Goal: Task Accomplishment & Management: Complete application form

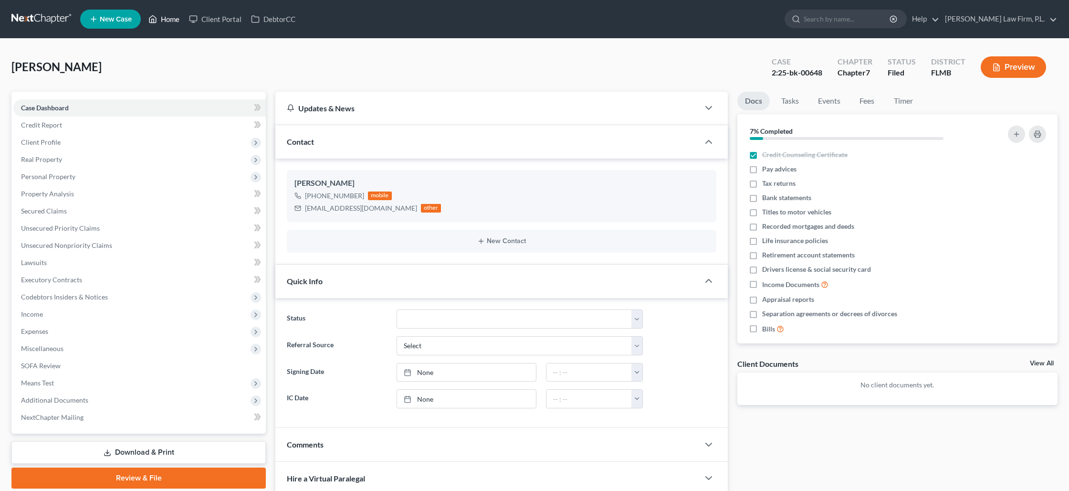
click at [167, 22] on link "Home" at bounding box center [164, 19] width 41 height 17
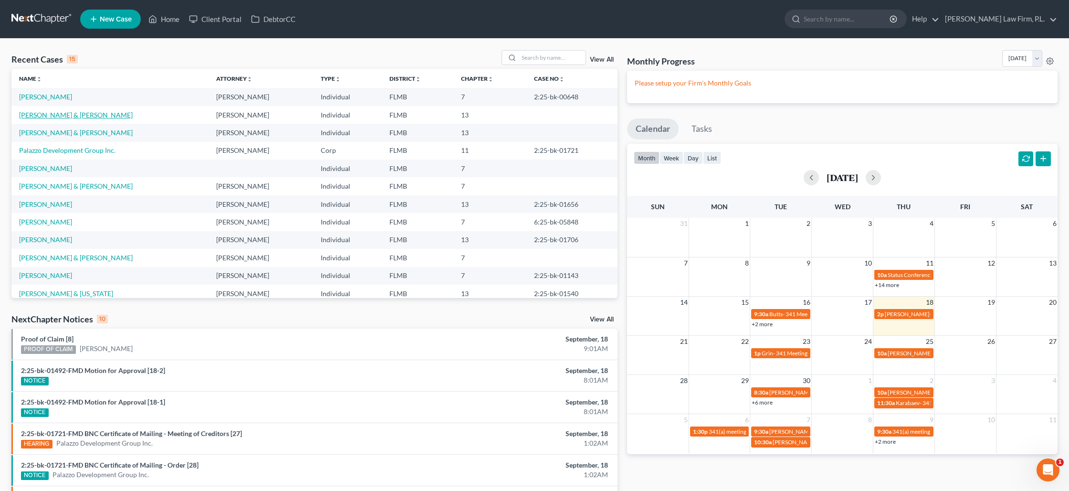
click at [62, 116] on link "[PERSON_NAME] & [PERSON_NAME]" at bounding box center [76, 115] width 114 height 8
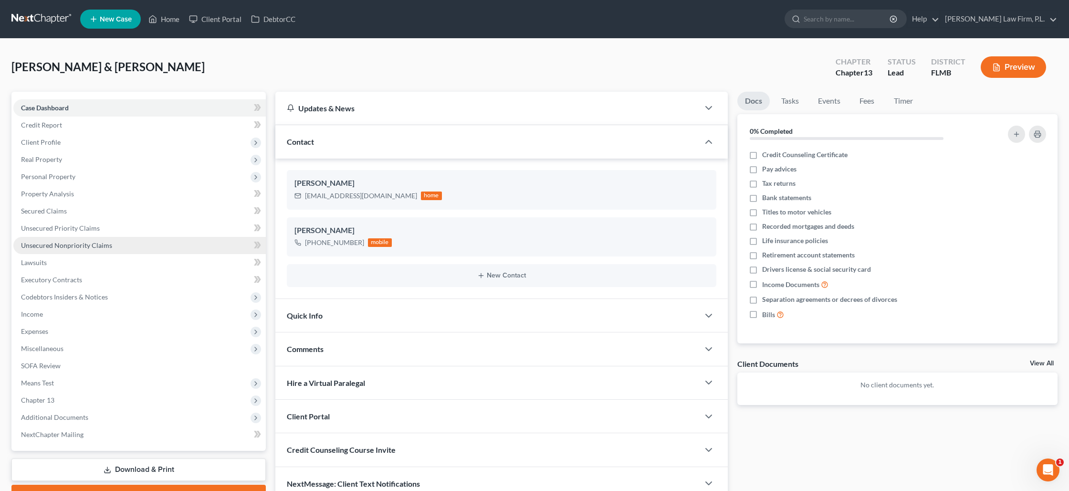
click at [71, 245] on span "Unsecured Nonpriority Claims" at bounding box center [66, 245] width 91 height 8
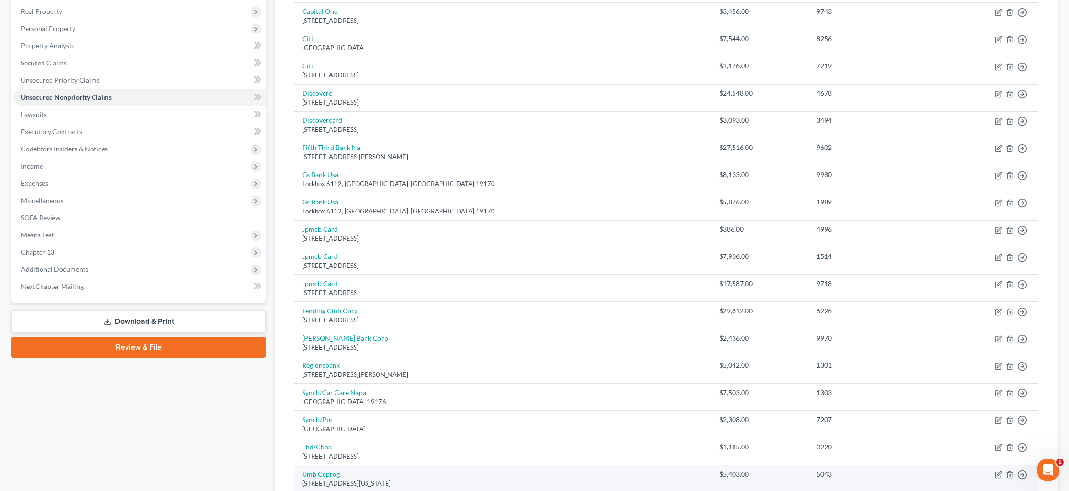
scroll to position [252, 0]
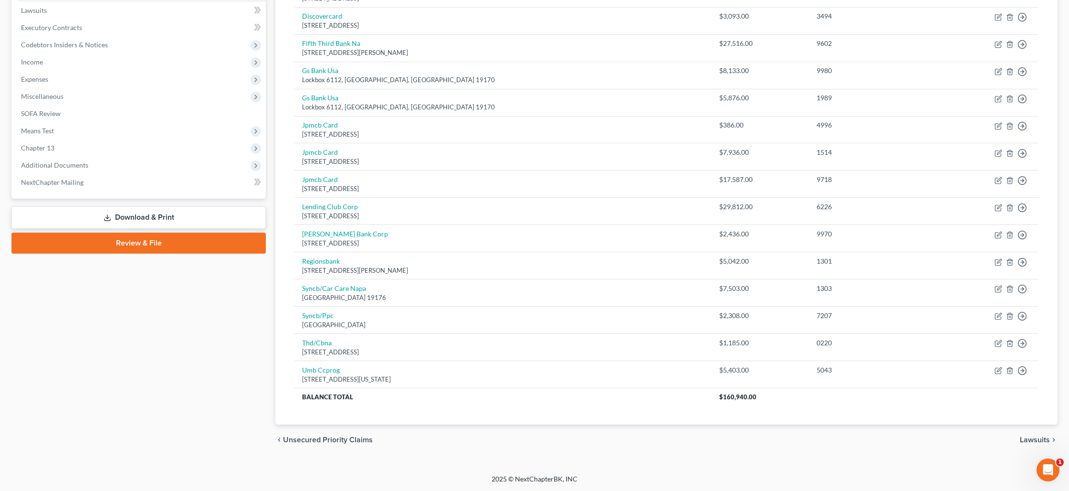
click at [153, 240] on link "Review & File" at bounding box center [138, 242] width 254 height 21
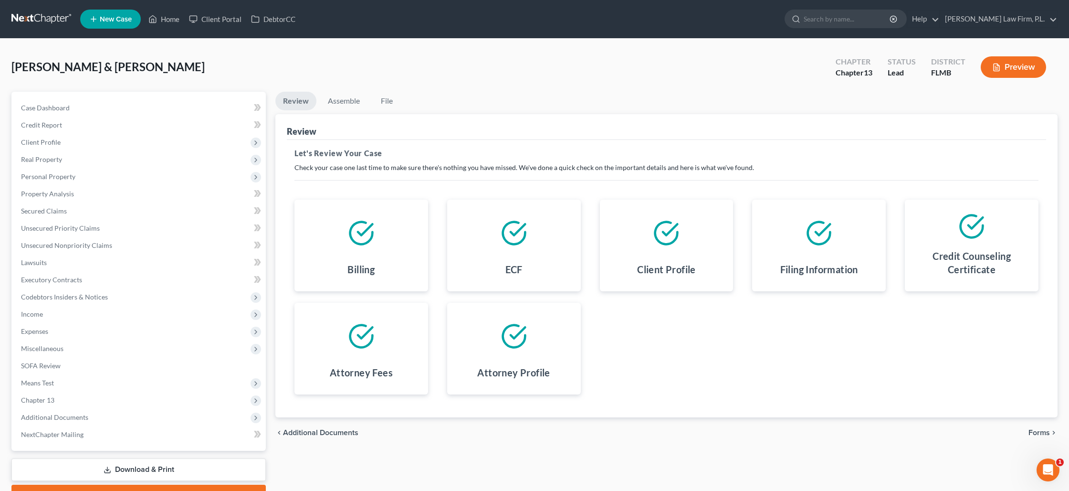
click at [1035, 433] on span "Forms" at bounding box center [1039, 433] width 21 height 8
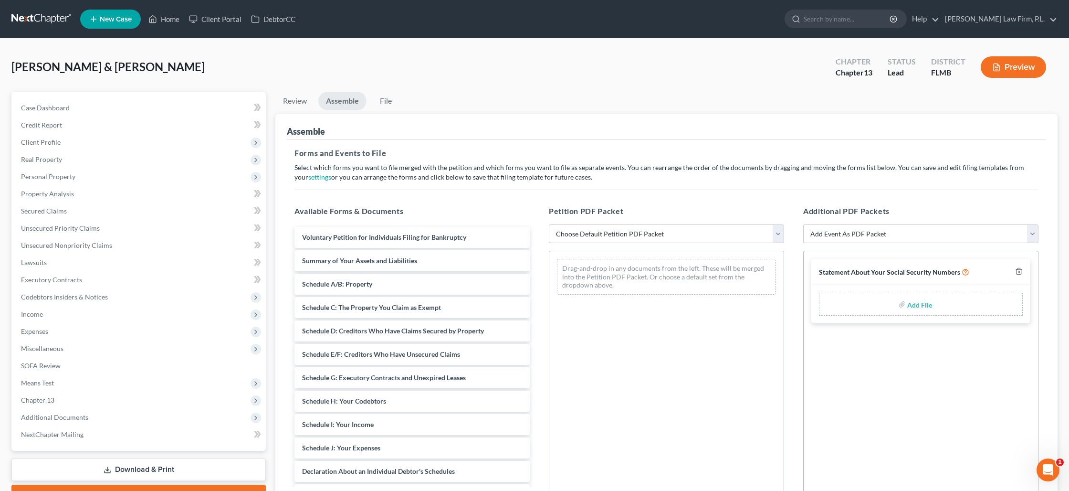
click at [702, 235] on select "Choose Default Petition PDF Packet Complete Bankruptcy Petition (all forms and …" at bounding box center [666, 233] width 235 height 19
select select "1"
click at [549, 224] on select "Choose Default Petition PDF Packet Complete Bankruptcy Petition (all forms and …" at bounding box center [666, 233] width 235 height 19
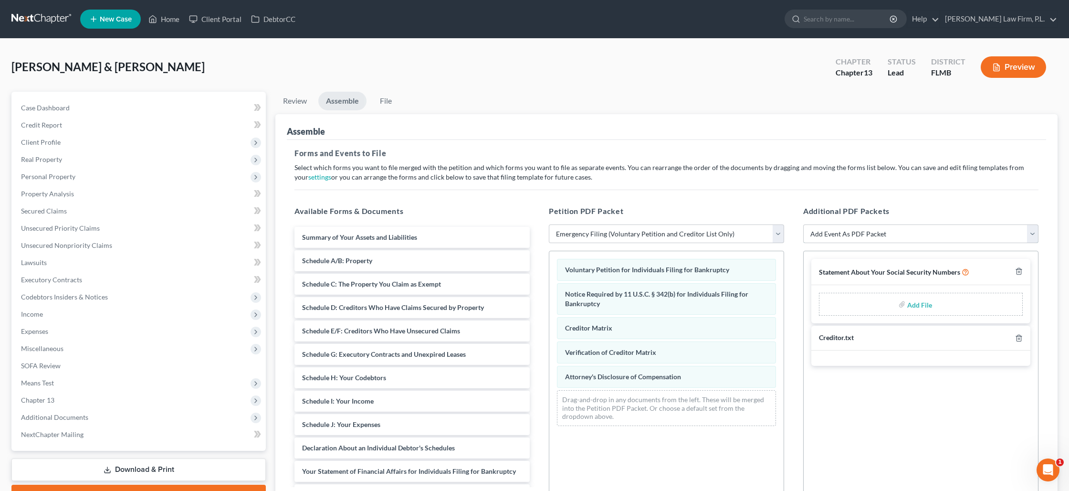
click at [852, 233] on select "Add Event As PDF Packet Amended Chapter 13 Plan Amended Creditor Matrix (Fee)- …" at bounding box center [920, 233] width 235 height 19
click at [908, 306] on label "Add File" at bounding box center [921, 305] width 27 height 17
click at [923, 303] on input "file" at bounding box center [919, 304] width 23 height 17
type input "C:\fakepath\[PERSON_NAME] - Statement of SS.pdf"
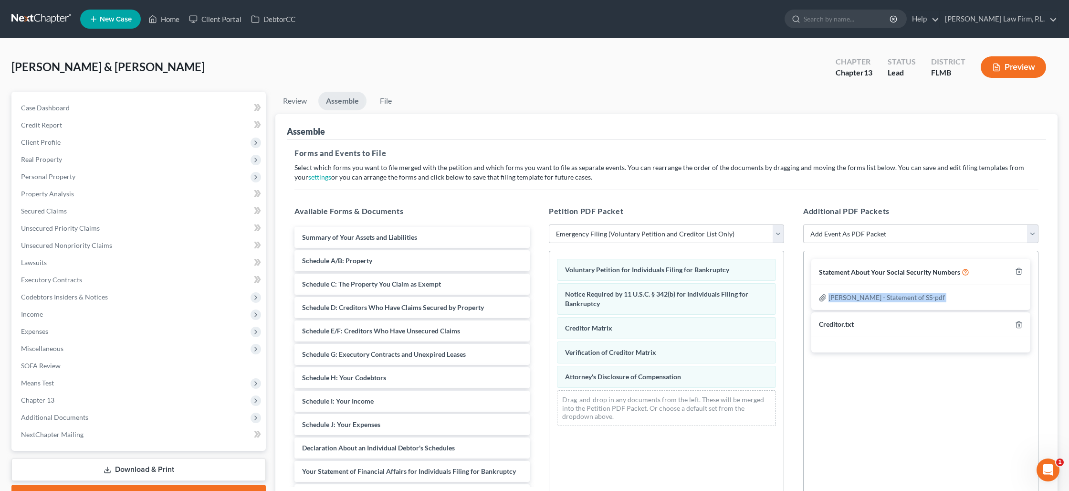
scroll to position [108, 0]
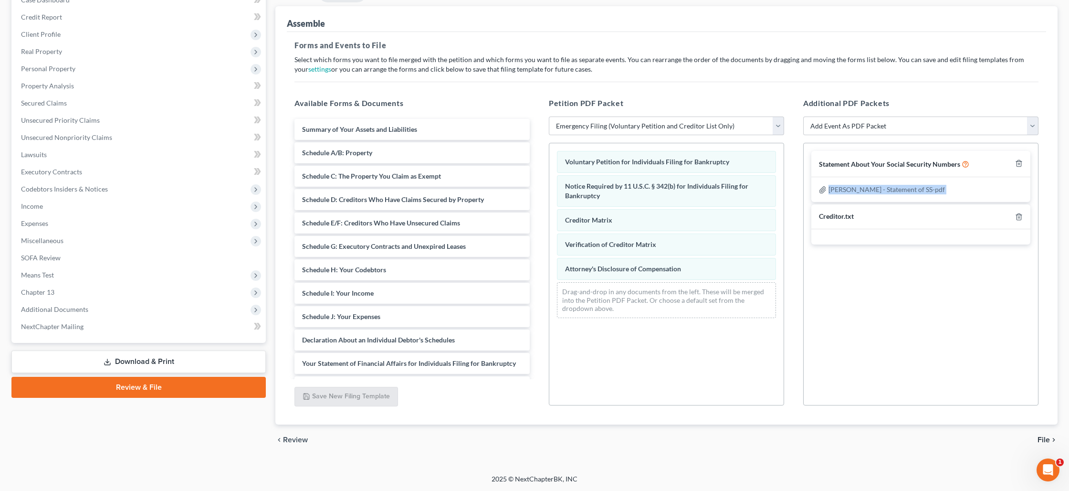
click at [1049, 438] on span "File" at bounding box center [1044, 440] width 12 height 8
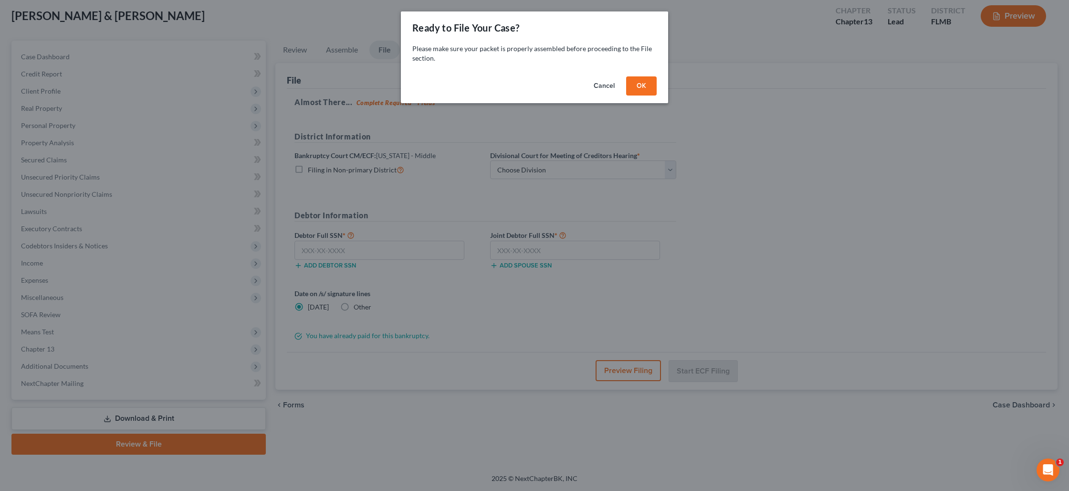
scroll to position [50, 0]
click at [646, 92] on button "OK" at bounding box center [641, 85] width 31 height 19
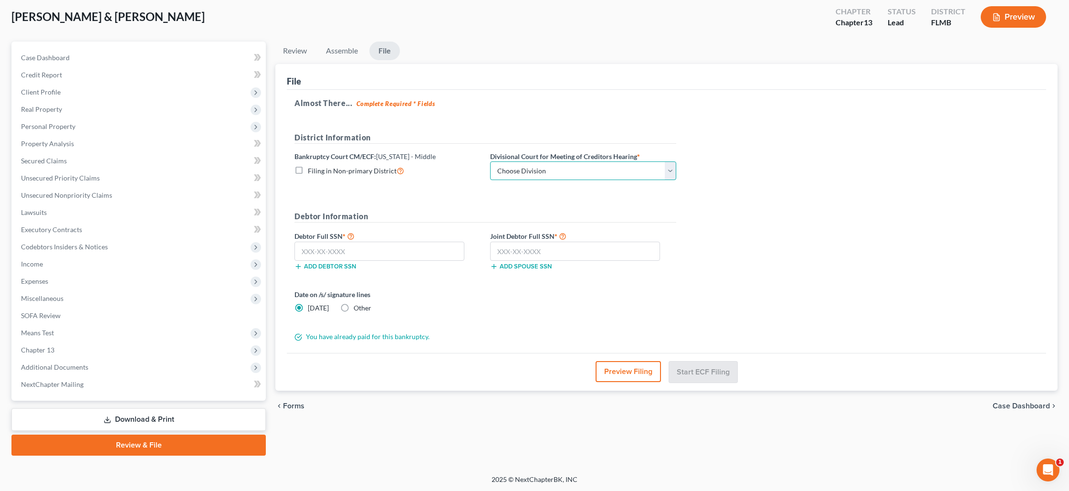
click at [564, 170] on select "Choose Division [GEOGRAPHIC_DATA][PERSON_NAME] [GEOGRAPHIC_DATA] [GEOGRAPHIC_DA…" at bounding box center [583, 170] width 186 height 19
select select "0"
click at [490, 161] on select "Choose Division [GEOGRAPHIC_DATA][PERSON_NAME] [GEOGRAPHIC_DATA] [GEOGRAPHIC_DA…" at bounding box center [583, 170] width 186 height 19
click at [399, 252] on input "text" at bounding box center [380, 251] width 170 height 19
type input "266-61-3681"
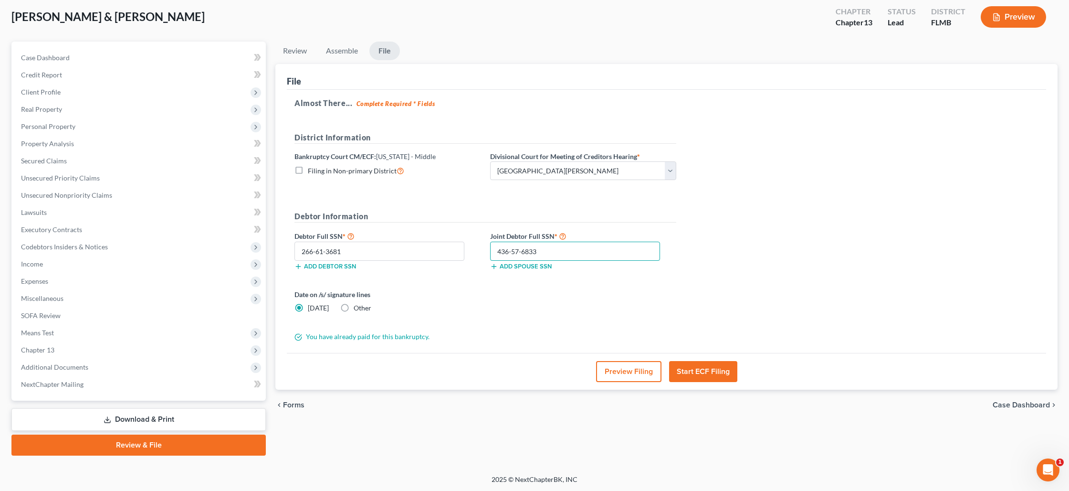
type input "436-57-6833"
click at [354, 307] on label "Other" at bounding box center [363, 308] width 18 height 10
click at [358, 307] on input "Other" at bounding box center [361, 306] width 6 height 6
radio input "true"
radio input "false"
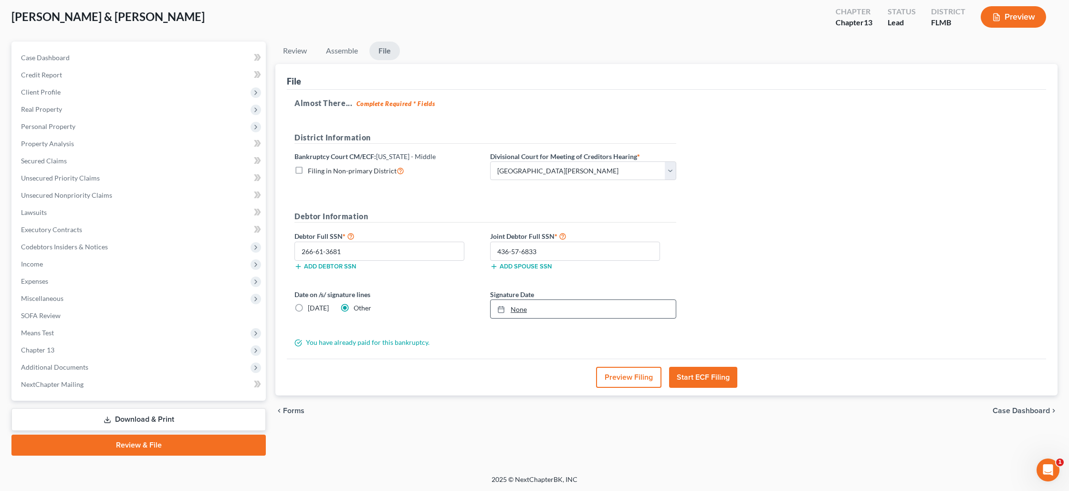
type input "[DATE]"
click at [511, 310] on link "None" at bounding box center [583, 309] width 185 height 18
click at [694, 381] on button "Start ECF Filing" at bounding box center [703, 377] width 68 height 21
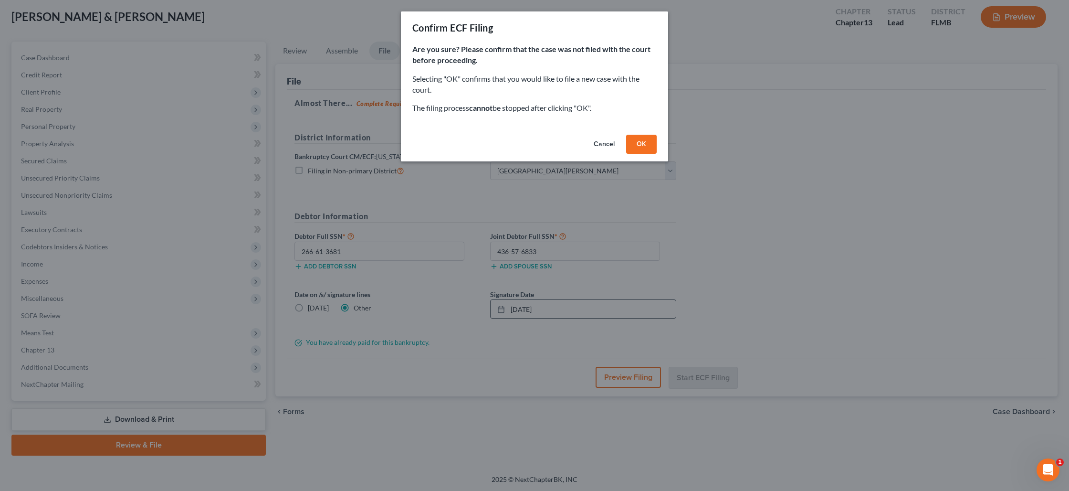
click at [641, 144] on button "OK" at bounding box center [641, 144] width 31 height 19
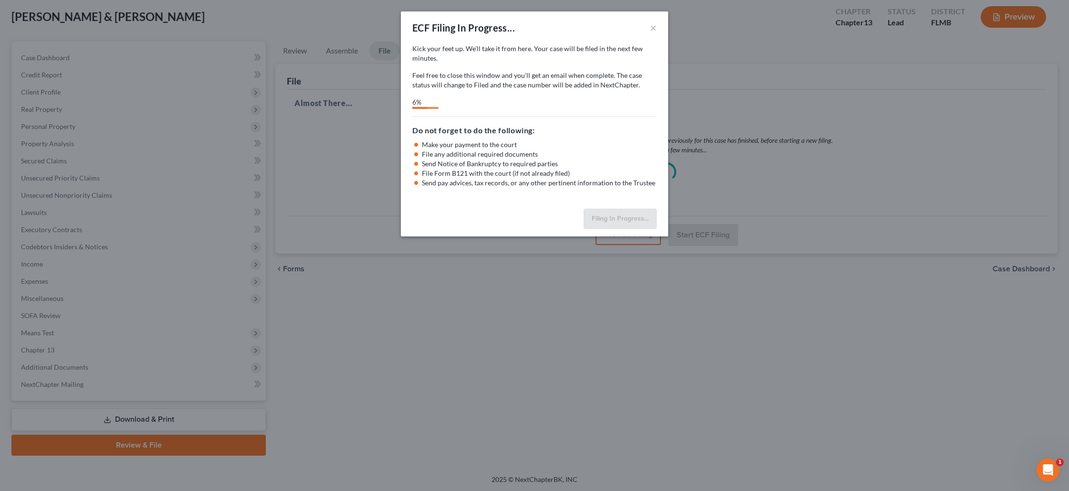
select select "0"
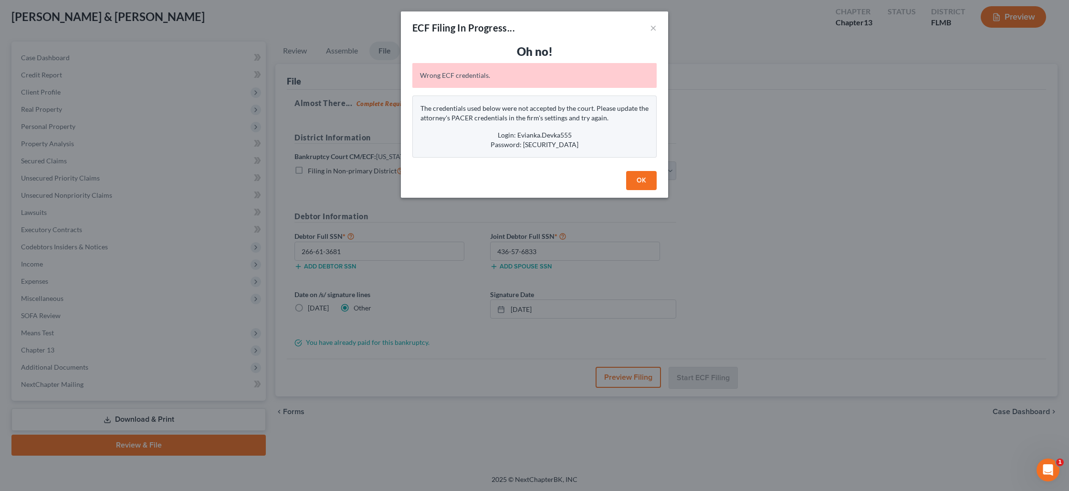
click at [640, 178] on button "OK" at bounding box center [641, 180] width 31 height 19
